Goal: Information Seeking & Learning: Check status

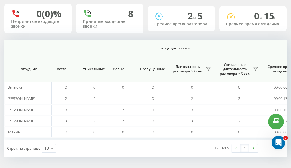
scroll to position [0, 508]
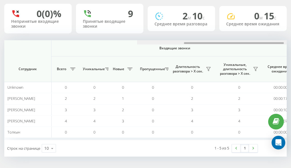
scroll to position [0, 514]
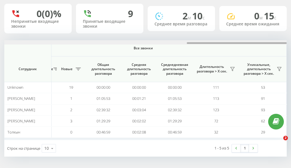
click at [291, 45] on html "e-r-a.kz Проекты e-r-a.kz Дашборд Центр обращений Аналитика Ваши отчеты Отчет м…" at bounding box center [145, 46] width 291 height 168
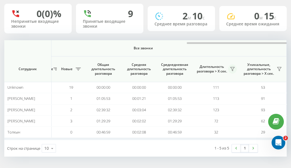
click at [231, 69] on icon at bounding box center [232, 69] width 5 height 5
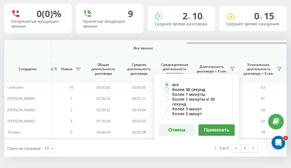
click at [170, 87] on label "более 30 секунд" at bounding box center [197, 89] width 64 height 5
radio input "true"
click at [221, 125] on button "Применить" at bounding box center [217, 130] width 36 height 11
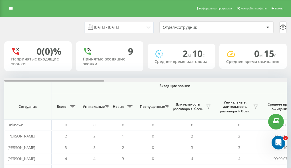
scroll to position [0, 514]
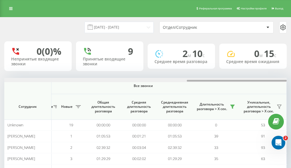
drag, startPoint x: 89, startPoint y: 81, endPoint x: 322, endPoint y: 93, distance: 233.6
click at [291, 93] on html "e-r-a.kz Проекты e-r-a.kz Дашборд Центр обращений Аналитика Ваши отчеты Отчет м…" at bounding box center [145, 84] width 291 height 168
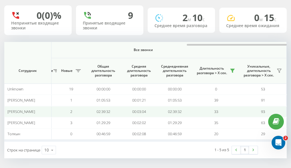
scroll to position [38, 0]
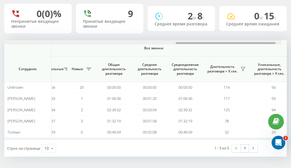
scroll to position [0, 514]
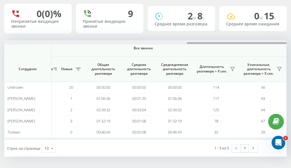
click at [291, 30] on html "e-r-a.kz Проекты e-r-a.kz Дашборд Центр обращений Аналитика Ваши отчеты Отчет м…" at bounding box center [145, 46] width 291 height 168
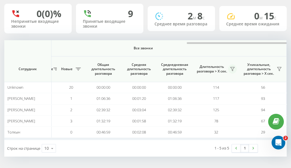
click at [232, 68] on icon at bounding box center [232, 69] width 5 height 5
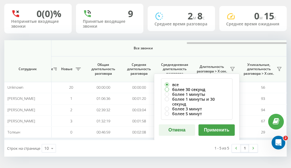
click at [183, 90] on label "более 30 секунд" at bounding box center [197, 89] width 64 height 5
radio input "true"
click at [215, 125] on button "Применить" at bounding box center [217, 130] width 36 height 11
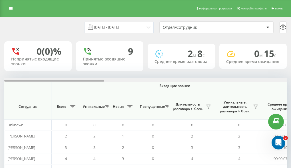
scroll to position [0, 282]
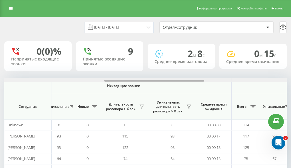
drag, startPoint x: 104, startPoint y: 79, endPoint x: 241, endPoint y: 79, distance: 136.8
click at [241, 79] on div at bounding box center [145, 80] width 282 height 4
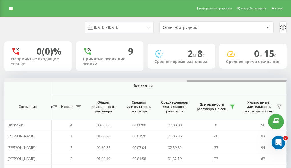
drag, startPoint x: 215, startPoint y: 80, endPoint x: 264, endPoint y: 80, distance: 48.8
click at [264, 80] on div at bounding box center [145, 80] width 282 height 4
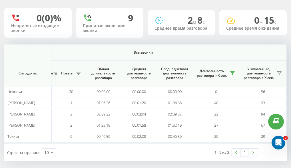
scroll to position [38, 0]
